Goal: Navigation & Orientation: Find specific page/section

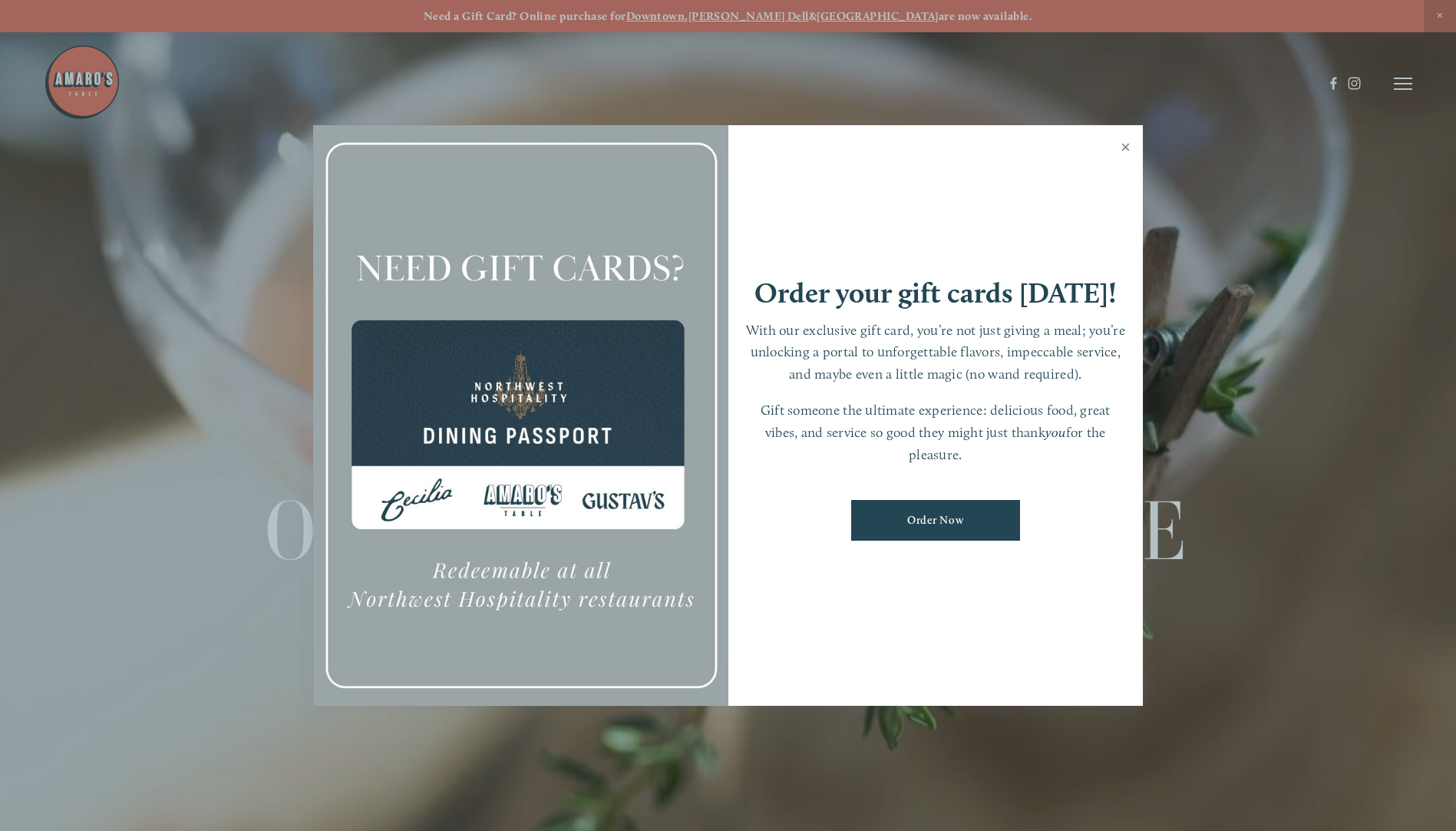
click at [1122, 143] on link "Close" at bounding box center [1125, 149] width 30 height 43
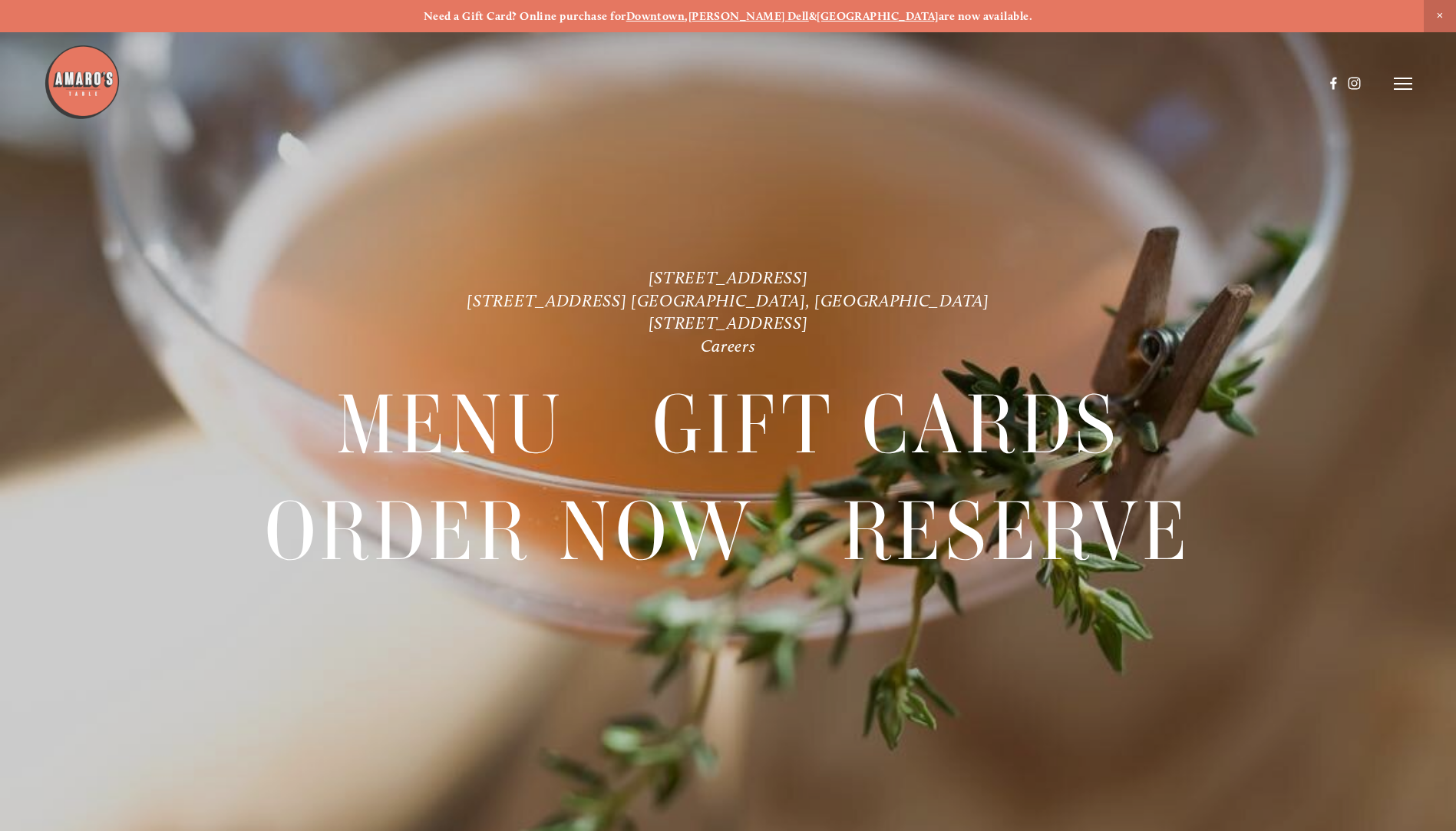
click at [1404, 88] on icon at bounding box center [1403, 83] width 19 height 14
click at [1087, 87] on span "Menu" at bounding box center [1082, 84] width 32 height 15
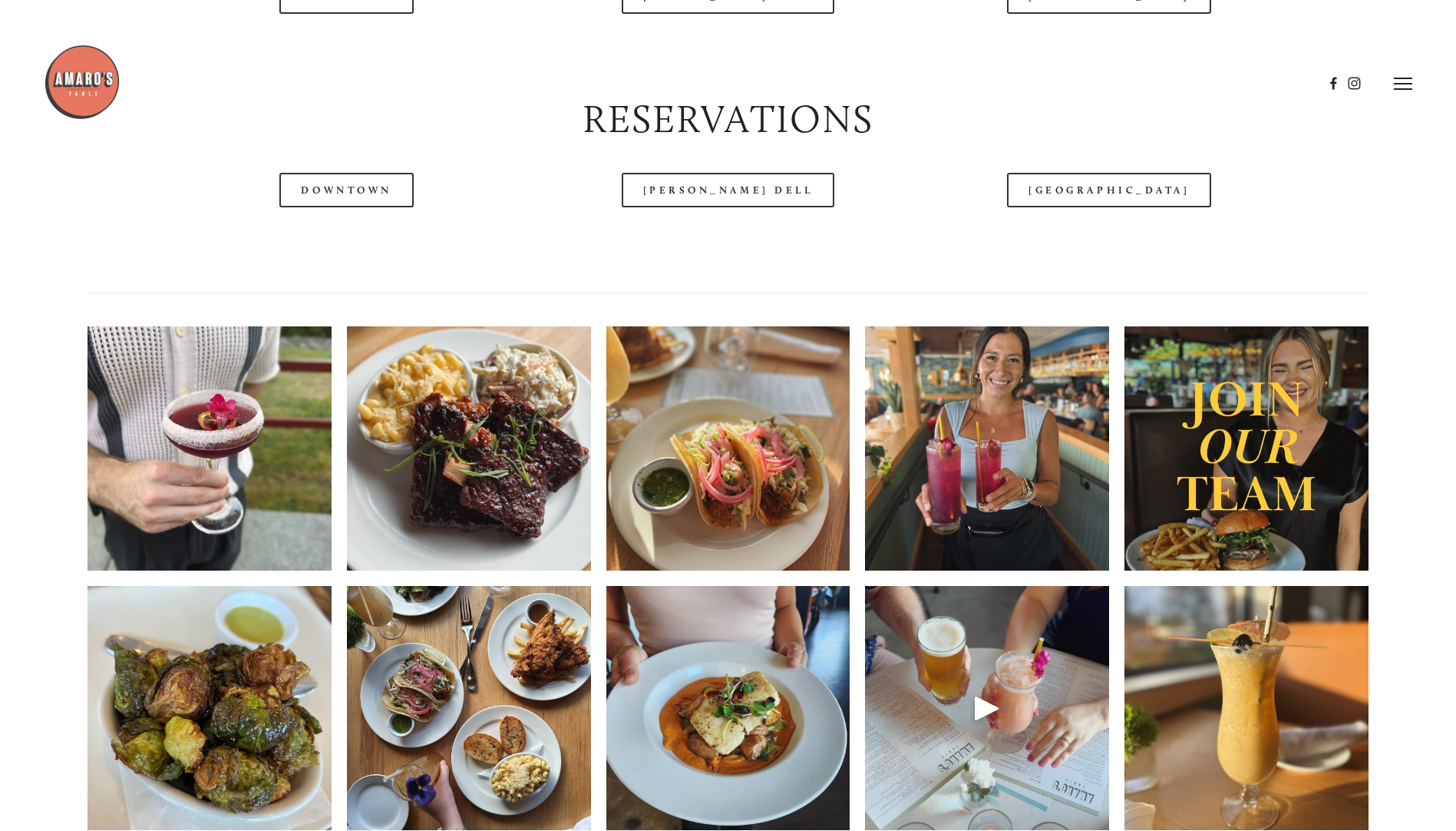
scroll to position [1919, 0]
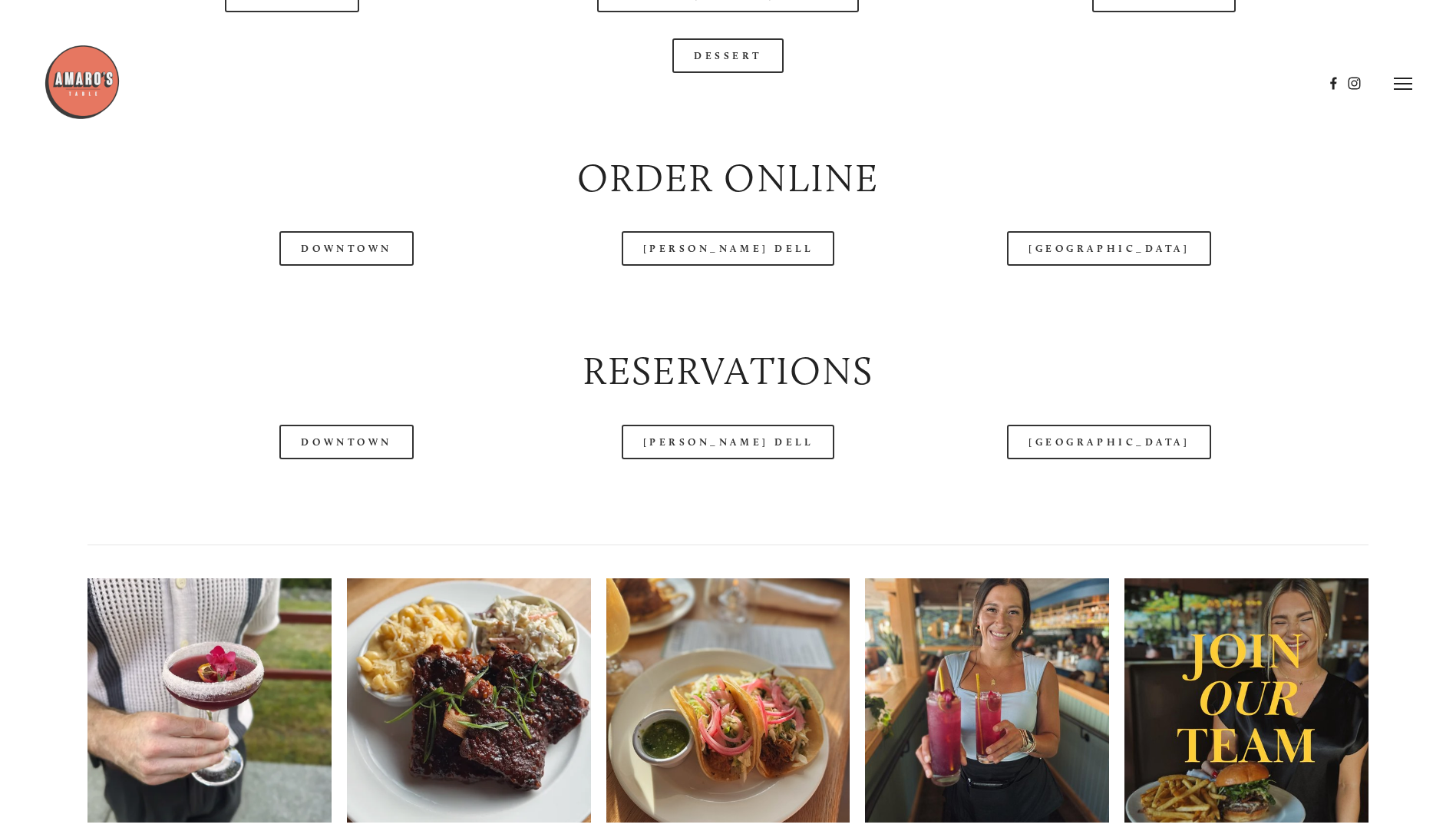
drag, startPoint x: 606, startPoint y: 463, endPoint x: 285, endPoint y: 41, distance: 530.2
click at [285, 41] on header "Menu Order Now Visit Gallery 0" at bounding box center [728, 83] width 1368 height 167
click at [304, 44] on div at bounding box center [683, 84] width 1279 height 80
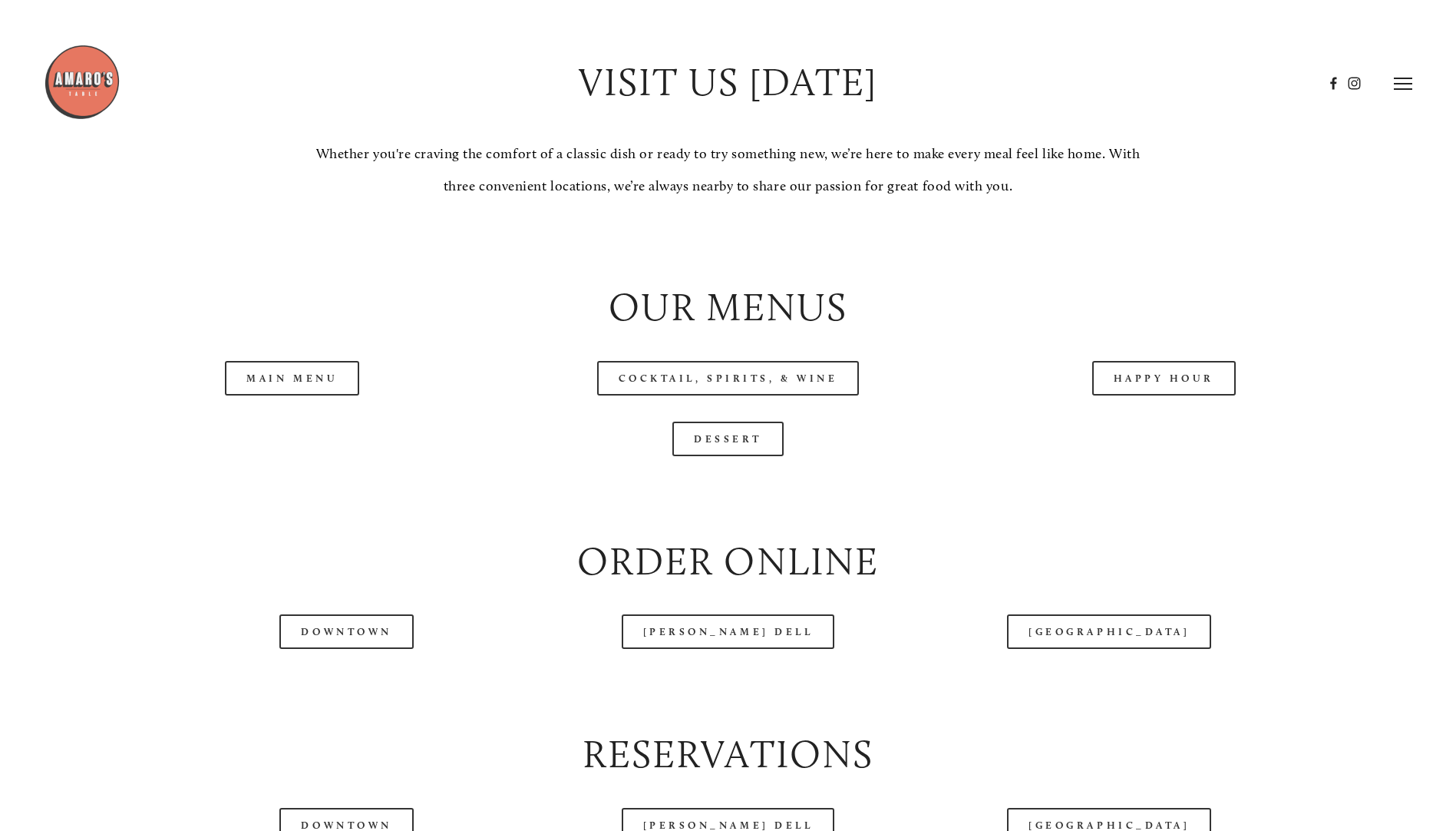
scroll to position [1536, 0]
click at [267, 396] on link "Main Menu" at bounding box center [292, 379] width 134 height 35
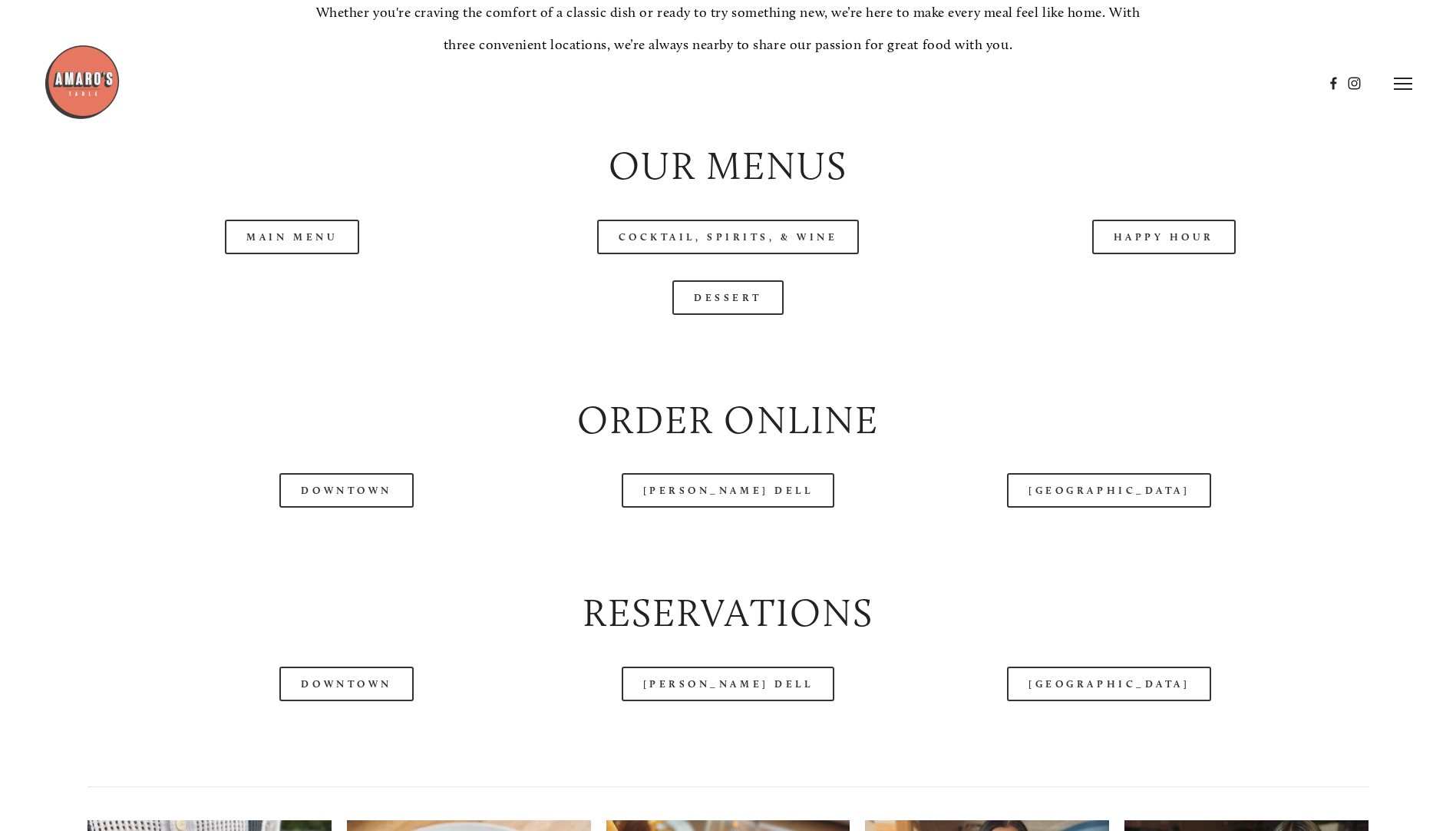
scroll to position [1571, 0]
